Goal: Information Seeking & Learning: Find specific fact

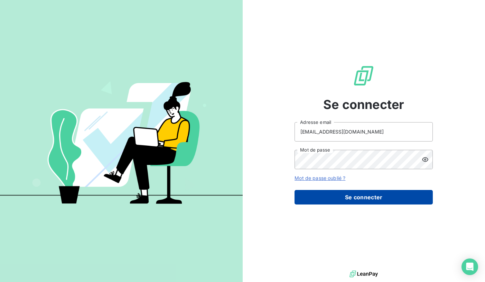
click at [364, 195] on button "Se connecter" at bounding box center [364, 197] width 138 height 15
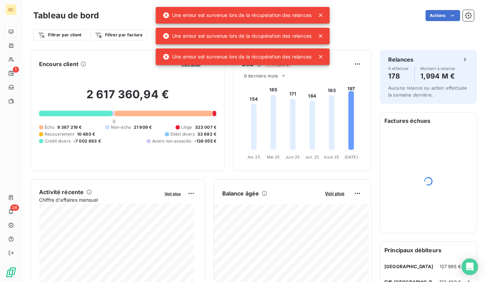
click at [322, 14] on icon at bounding box center [320, 15] width 7 height 7
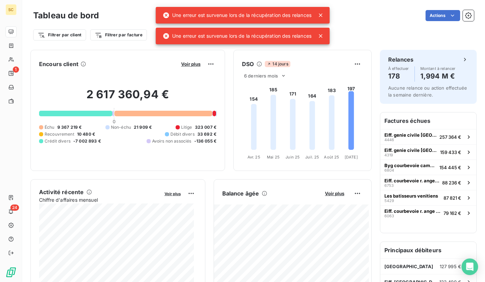
click at [321, 17] on icon at bounding box center [320, 15] width 7 height 7
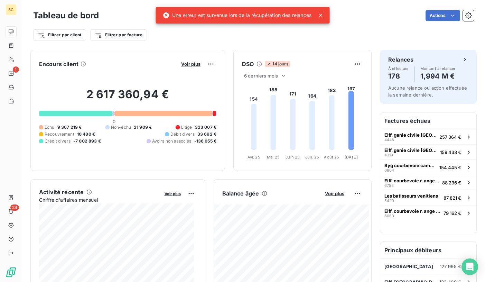
click at [322, 19] on div "Une erreur est survenue lors de la récupération des relances" at bounding box center [243, 15] width 174 height 17
click at [323, 17] on icon at bounding box center [320, 15] width 7 height 7
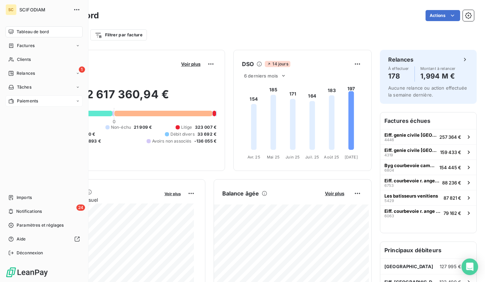
click at [74, 101] on div "Paiements" at bounding box center [44, 101] width 77 height 11
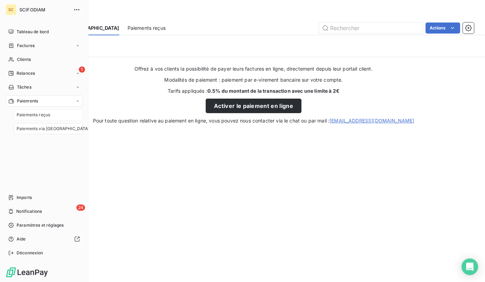
click at [51, 117] on div "Paiements reçus" at bounding box center [48, 114] width 69 height 11
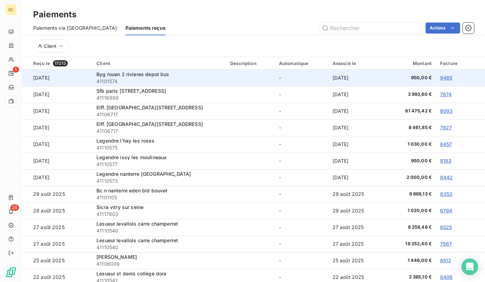
click at [112, 81] on span "41101574" at bounding box center [160, 81] width 126 height 7
copy span "41101574"
click at [107, 80] on span "41101574" at bounding box center [160, 81] width 126 height 7
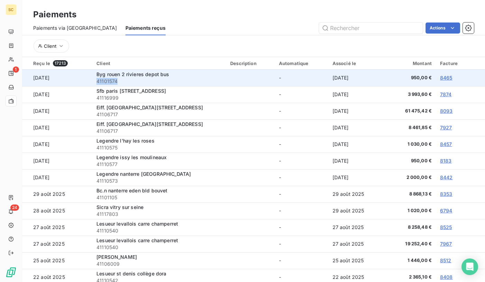
click at [107, 80] on span "41101574" at bounding box center [160, 81] width 126 height 7
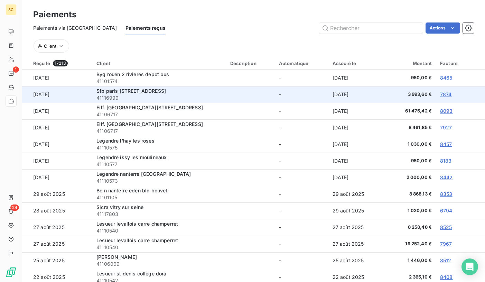
click at [107, 98] on span "41116999" at bounding box center [160, 97] width 126 height 7
copy span "41116999"
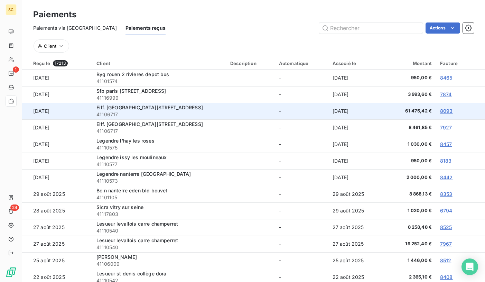
click at [109, 114] on span "41106717" at bounding box center [160, 114] width 126 height 7
copy span "41106717"
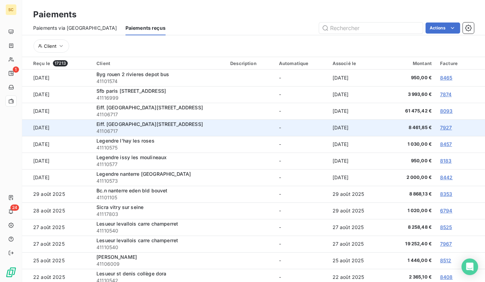
click at [107, 131] on span "41106717" at bounding box center [160, 131] width 126 height 7
copy span "41106717"
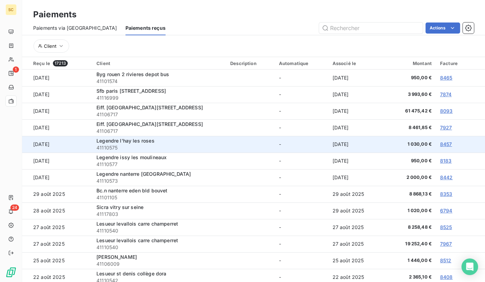
click at [109, 146] on span "41110575" at bounding box center [160, 147] width 126 height 7
copy span "41110575"
click at [135, 143] on span "Legendre l'hay les roses" at bounding box center [126, 141] width 58 height 6
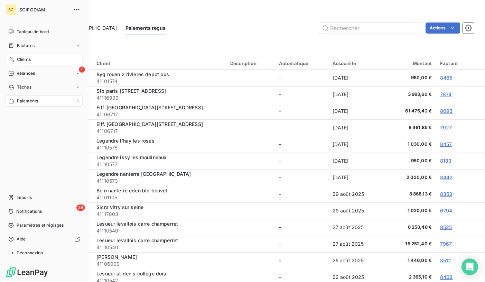
click at [40, 55] on div "Clients" at bounding box center [44, 59] width 77 height 11
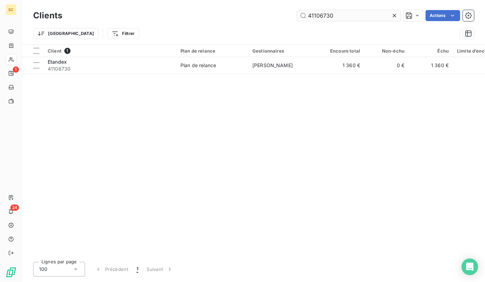
drag, startPoint x: 395, startPoint y: 17, endPoint x: 377, endPoint y: 16, distance: 18.0
click at [395, 17] on icon at bounding box center [394, 15] width 7 height 7
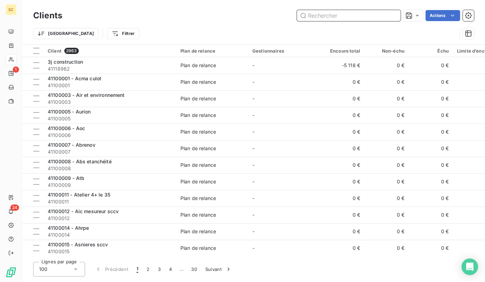
paste input "41118138"
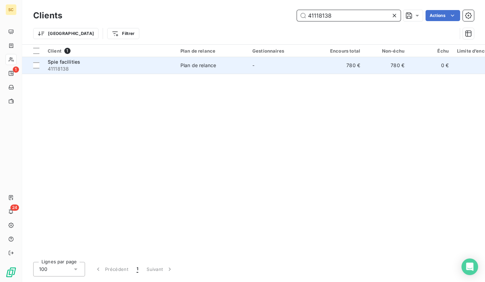
type input "41118138"
click at [213, 67] on div "Plan de relance" at bounding box center [199, 65] width 36 height 7
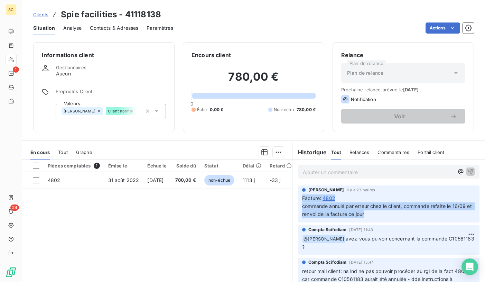
drag, startPoint x: 373, startPoint y: 215, endPoint x: 301, endPoint y: 200, distance: 74.2
click at [302, 200] on span "Facture : 4802 commande annulé par erreur chez le client, commande refaite le 1…" at bounding box center [388, 206] width 173 height 24
copy span "Facture : 4802 commande annulé par erreur chez le client, commande refaite le 1…"
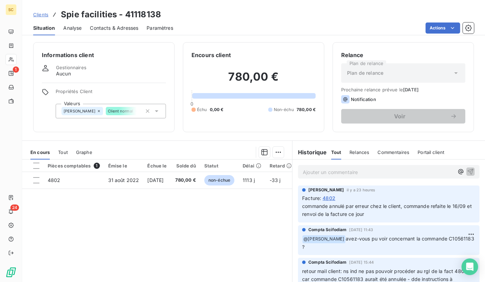
click at [135, 13] on h3 "Spie facilities - 41118138" at bounding box center [111, 14] width 100 height 12
copy h3 "41118138"
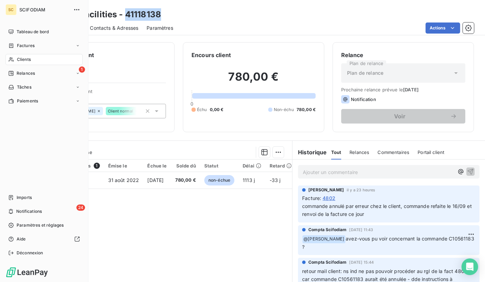
click at [43, 58] on div "Clients" at bounding box center [44, 59] width 77 height 11
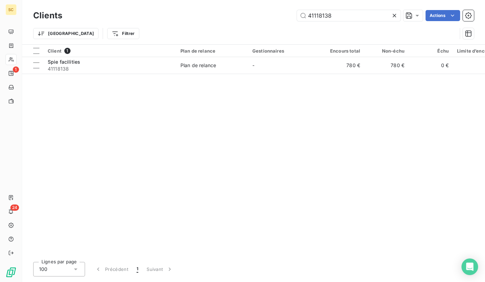
drag, startPoint x: 316, startPoint y: 12, endPoint x: 258, endPoint y: 10, distance: 58.5
click at [258, 10] on div "41118138 Actions" at bounding box center [273, 15] width 404 height 11
type input "Byg paris [STREET_ADDRESS]"
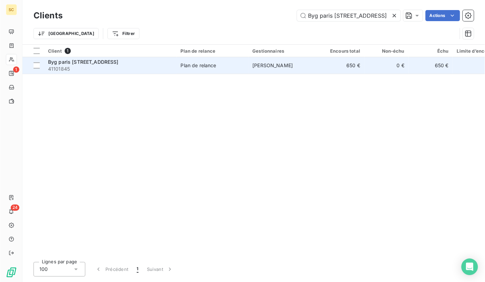
scroll to position [0, 0]
click at [138, 64] on div "Byg paris [STREET_ADDRESS]" at bounding box center [110, 61] width 125 height 7
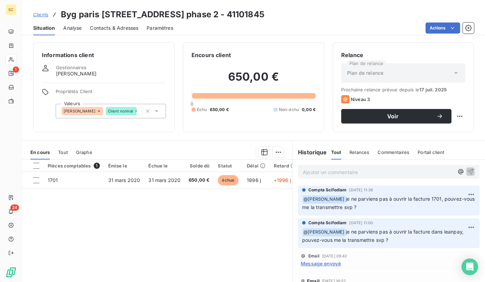
click at [220, 17] on h3 "Byg paris [STREET_ADDRESS] phase 2 - 41101845" at bounding box center [163, 14] width 204 height 12
click at [220, 18] on h3 "Byg paris [STREET_ADDRESS] phase 2 - 41101845" at bounding box center [163, 14] width 204 height 12
copy h3 "41101845"
click at [106, 25] on span "Contacts & Adresses" at bounding box center [114, 28] width 48 height 7
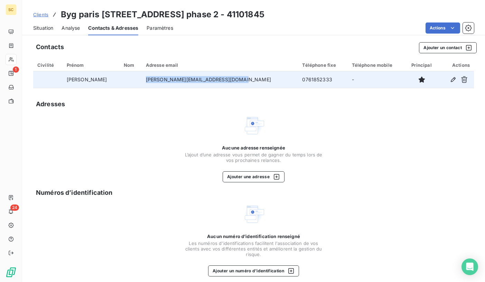
drag, startPoint x: 129, startPoint y: 79, endPoint x: 242, endPoint y: 78, distance: 113.2
click at [242, 78] on td "[PERSON_NAME][EMAIL_ADDRESS][DOMAIN_NAME]" at bounding box center [220, 79] width 157 height 17
copy td "[PERSON_NAME][EMAIL_ADDRESS][DOMAIN_NAME]"
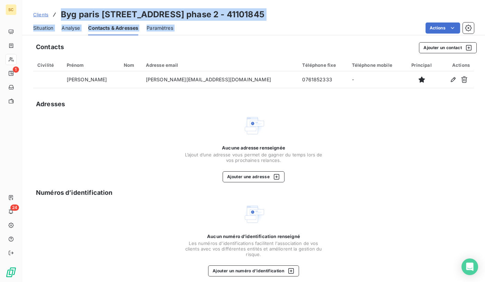
drag, startPoint x: 62, startPoint y: 12, endPoint x: 255, endPoint y: 22, distance: 193.7
click at [255, 22] on div "Clients Byg paris [STREET_ADDRESS] phase 2 - 41101845 Situation Analyse Contact…" at bounding box center [253, 17] width 463 height 35
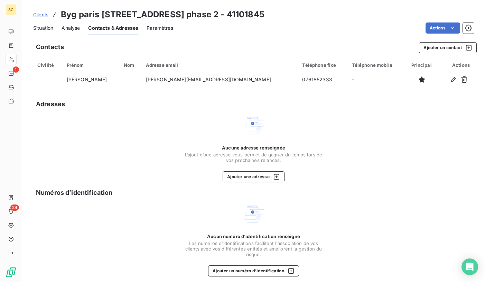
drag, startPoint x: 55, startPoint y: 16, endPoint x: 60, endPoint y: 16, distance: 4.8
click at [55, 16] on icon at bounding box center [54, 14] width 7 height 7
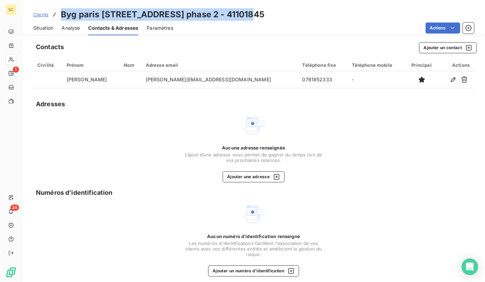
drag, startPoint x: 63, startPoint y: 15, endPoint x: 258, endPoint y: 15, distance: 195.5
click at [258, 15] on div "Clients Byg [GEOGRAPHIC_DATA][STREET_ADDRESS] phase 2 - 41101845" at bounding box center [253, 14] width 463 height 12
click at [39, 30] on span "Situation" at bounding box center [43, 28] width 20 height 7
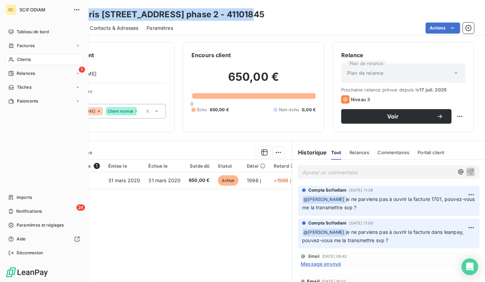
click at [44, 59] on div "Clients" at bounding box center [44, 59] width 77 height 11
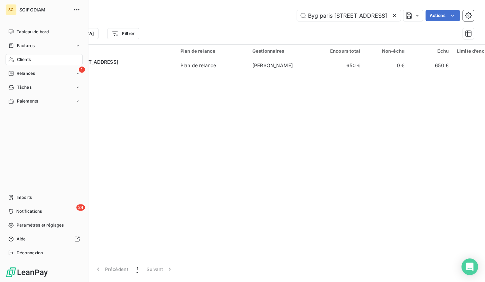
scroll to position [0, 1]
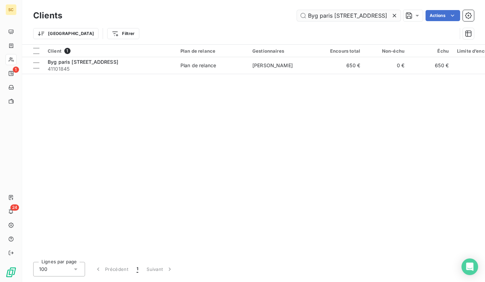
click at [396, 17] on icon at bounding box center [394, 15] width 3 height 3
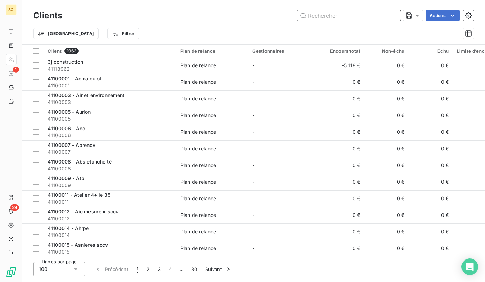
paste input "41118243"
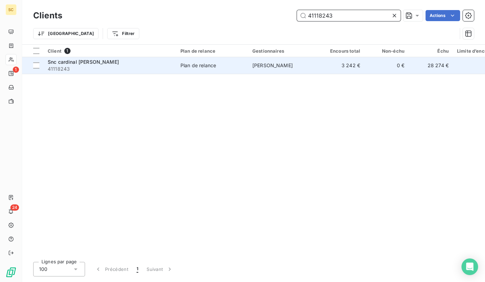
type input "41118243"
click at [78, 61] on span "Snc cardinal [PERSON_NAME]" at bounding box center [83, 62] width 71 height 6
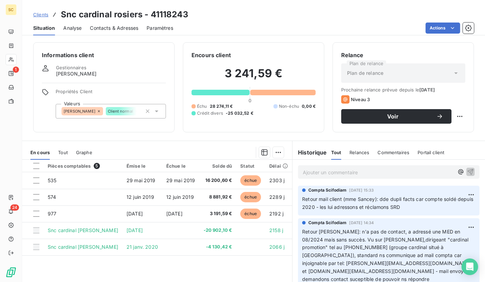
click at [349, 172] on p "Ajouter un commentaire ﻿" at bounding box center [378, 172] width 151 height 9
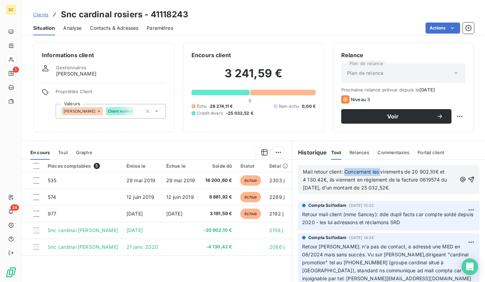
drag, startPoint x: 380, startPoint y: 171, endPoint x: 342, endPoint y: 169, distance: 37.4
click at [342, 169] on span "Mail retour client: Concernant les virements de 20 902.10€ et 4 130.42€, ils vi…" at bounding box center [376, 180] width 146 height 22
drag, startPoint x: 439, startPoint y: 171, endPoint x: 433, endPoint y: 171, distance: 5.5
click at [433, 171] on span "Mail retour client: Virements de 20 902.10€ et 4 130.42€, ils viennent en règle…" at bounding box center [374, 180] width 143 height 22
click at [378, 188] on p "Mail retour client: Virements de 20 902.10€ et 4 130.42€ viennent en règlement …" at bounding box center [380, 180] width 154 height 24
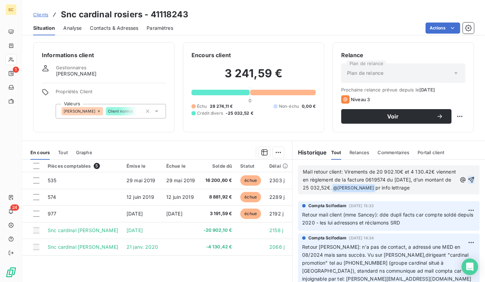
click at [468, 183] on icon "button" at bounding box center [471, 179] width 7 height 7
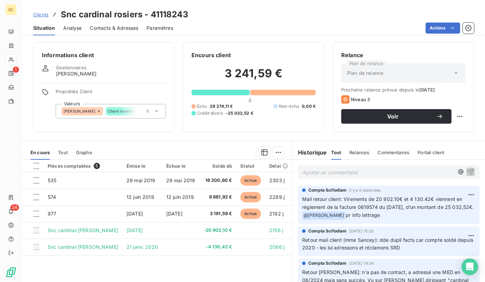
drag, startPoint x: 300, startPoint y: 199, endPoint x: 361, endPoint y: 215, distance: 63.5
click at [329, 210] on span "Mail retour client: Virements de 20 902.10€ et 4 130.42€ viennent en règlement …" at bounding box center [388, 203] width 172 height 14
drag, startPoint x: 375, startPoint y: 171, endPoint x: 339, endPoint y: 167, distance: 36.3
click at [374, 171] on p "Ajouter un commentaire ﻿" at bounding box center [378, 172] width 151 height 9
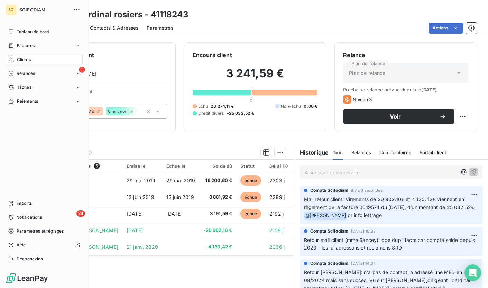
click at [15, 62] on div "Clients" at bounding box center [44, 59] width 77 height 11
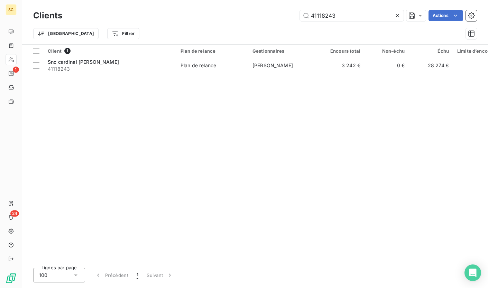
drag, startPoint x: 309, startPoint y: 12, endPoint x: 290, endPoint y: 12, distance: 19.0
click at [290, 12] on div "41118243 Actions" at bounding box center [274, 15] width 407 height 11
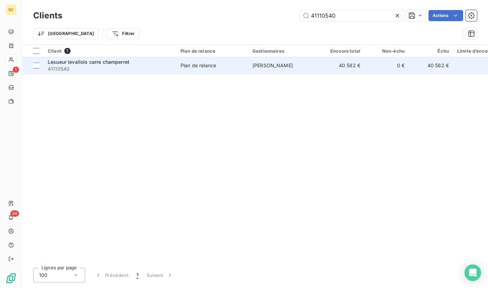
type input "41110540"
click at [64, 69] on span "41110540" at bounding box center [110, 68] width 125 height 7
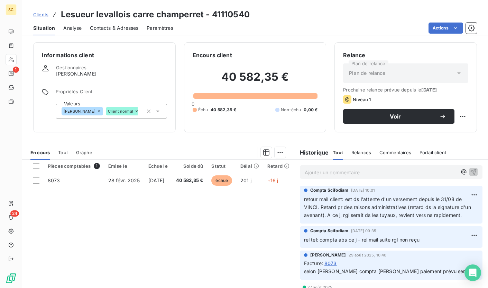
click at [41, 15] on span "Clients" at bounding box center [40, 15] width 15 height 6
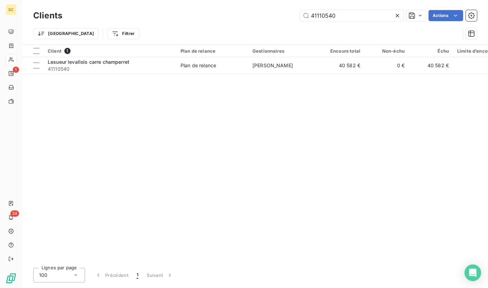
drag, startPoint x: 295, startPoint y: 6, endPoint x: 284, endPoint y: 4, distance: 11.2
click at [284, 4] on div "Clients 41110540 Actions Trier Filtrer" at bounding box center [255, 22] width 466 height 44
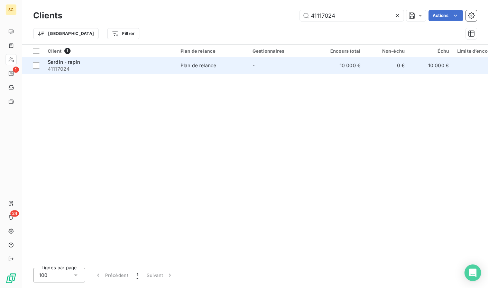
type input "41117024"
click at [160, 67] on span "41117024" at bounding box center [110, 68] width 125 height 7
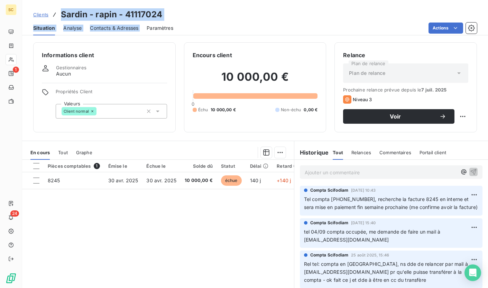
drag, startPoint x: 60, startPoint y: 13, endPoint x: 158, endPoint y: 21, distance: 98.6
click at [158, 21] on div "Clients Sardin - rapin - 41117024 Situation Analyse Contacts & Adresses Paramèt…" at bounding box center [255, 17] width 466 height 35
click at [165, 18] on div "Clients Sardin - rapin - 41117024" at bounding box center [255, 14] width 466 height 12
drag, startPoint x: 156, startPoint y: 15, endPoint x: 64, endPoint y: 12, distance: 92.5
click at [60, 11] on div "Clients Sardin - rapin - 41117024" at bounding box center [255, 14] width 466 height 12
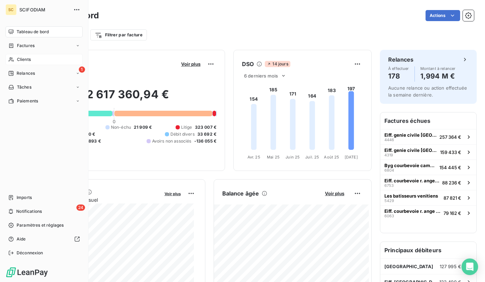
click at [15, 58] on div "Clients" at bounding box center [44, 59] width 77 height 11
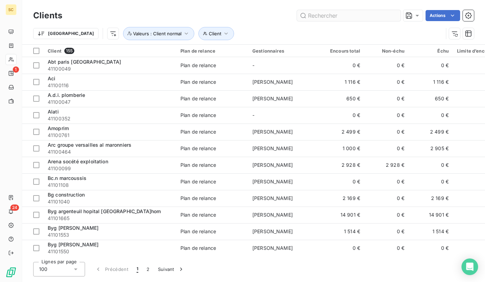
click at [342, 15] on input "text" at bounding box center [349, 15] width 104 height 11
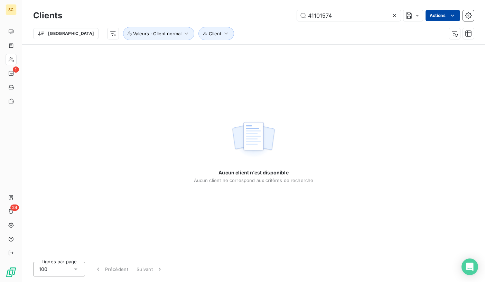
type input "41101574"
drag, startPoint x: 346, startPoint y: 17, endPoint x: 283, endPoint y: 17, distance: 63.3
click at [283, 18] on div "41101574 Actions" at bounding box center [273, 15] width 404 height 11
click at [225, 33] on icon "button" at bounding box center [226, 34] width 3 height 2
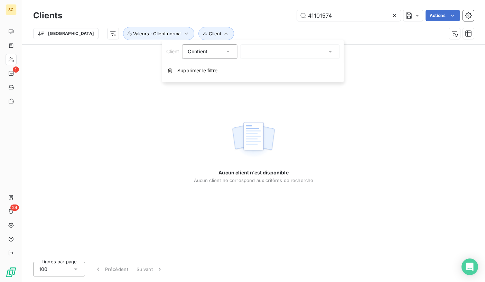
drag, startPoint x: 193, startPoint y: 71, endPoint x: 183, endPoint y: 65, distance: 10.9
click at [192, 71] on span "Supprimer le filtre" at bounding box center [198, 70] width 40 height 7
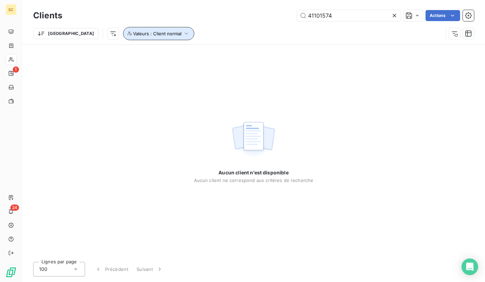
click at [183, 36] on icon "button" at bounding box center [186, 33] width 7 height 7
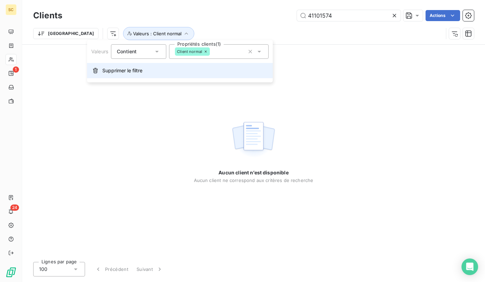
click at [145, 69] on button "Supprimer le filtre" at bounding box center [180, 70] width 186 height 15
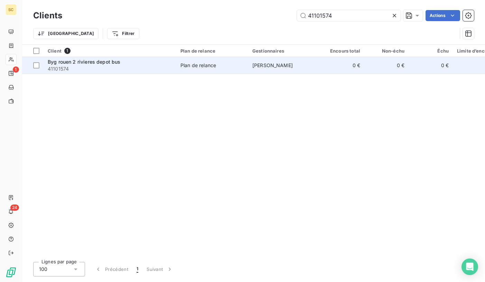
click at [204, 68] on div "Plan de relance" at bounding box center [199, 65] width 36 height 7
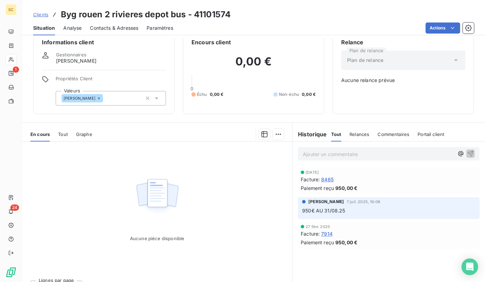
scroll to position [26, 0]
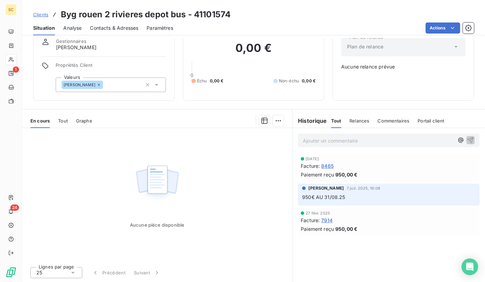
click at [212, 14] on h3 "Byg rouen 2 rivieres depot bus - 41101574" at bounding box center [146, 14] width 170 height 12
copy h3 "41101574"
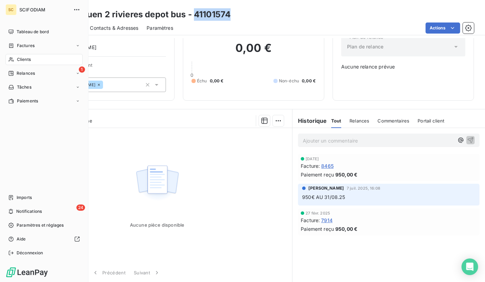
drag, startPoint x: 27, startPoint y: 60, endPoint x: 32, endPoint y: 60, distance: 4.9
click at [27, 60] on span "Clients" at bounding box center [24, 59] width 14 height 6
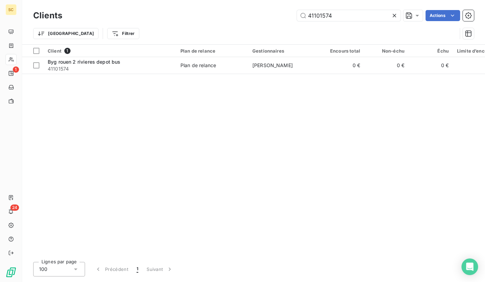
drag, startPoint x: 335, startPoint y: 15, endPoint x: 285, endPoint y: 11, distance: 49.6
click at [285, 11] on div "41101574 Actions" at bounding box center [273, 15] width 404 height 11
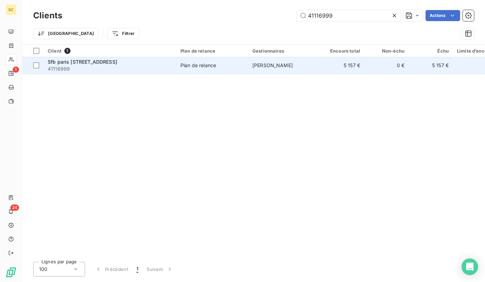
type input "41116999"
click at [235, 71] on td "Plan de relance" at bounding box center [212, 65] width 72 height 17
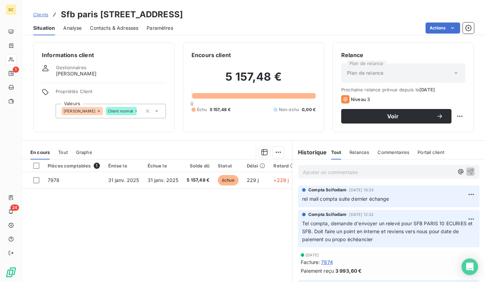
click at [183, 13] on h3 "Sfb paris 10 rue des ecuries - 41116999" at bounding box center [122, 14] width 122 height 12
copy h3 "41116999"
click at [41, 16] on span "Clients" at bounding box center [40, 15] width 15 height 6
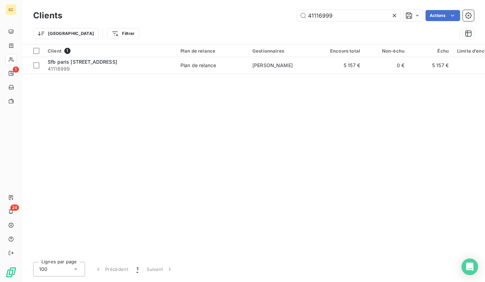
drag, startPoint x: 316, startPoint y: 16, endPoint x: 290, endPoint y: 14, distance: 26.4
click at [285, 15] on div "41116999 Actions" at bounding box center [273, 15] width 404 height 11
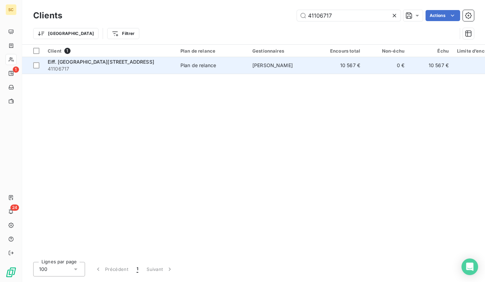
type input "41106717"
click at [226, 71] on td "Plan de relance" at bounding box center [212, 65] width 72 height 17
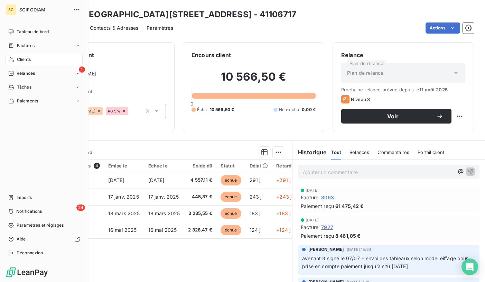
click at [12, 60] on icon at bounding box center [11, 60] width 6 height 6
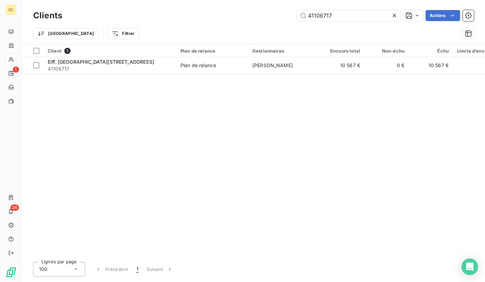
drag, startPoint x: 325, startPoint y: 15, endPoint x: 273, endPoint y: 12, distance: 52.0
click at [273, 12] on div "41106717 Actions" at bounding box center [273, 15] width 404 height 11
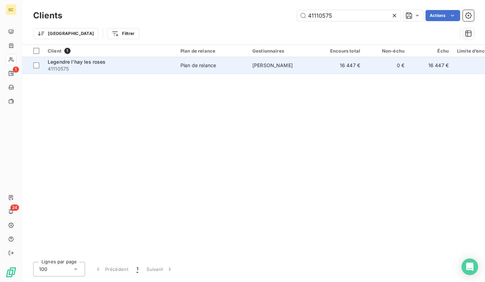
type input "41110575"
click at [124, 71] on span "41110575" at bounding box center [110, 68] width 125 height 7
